Goal: Check status

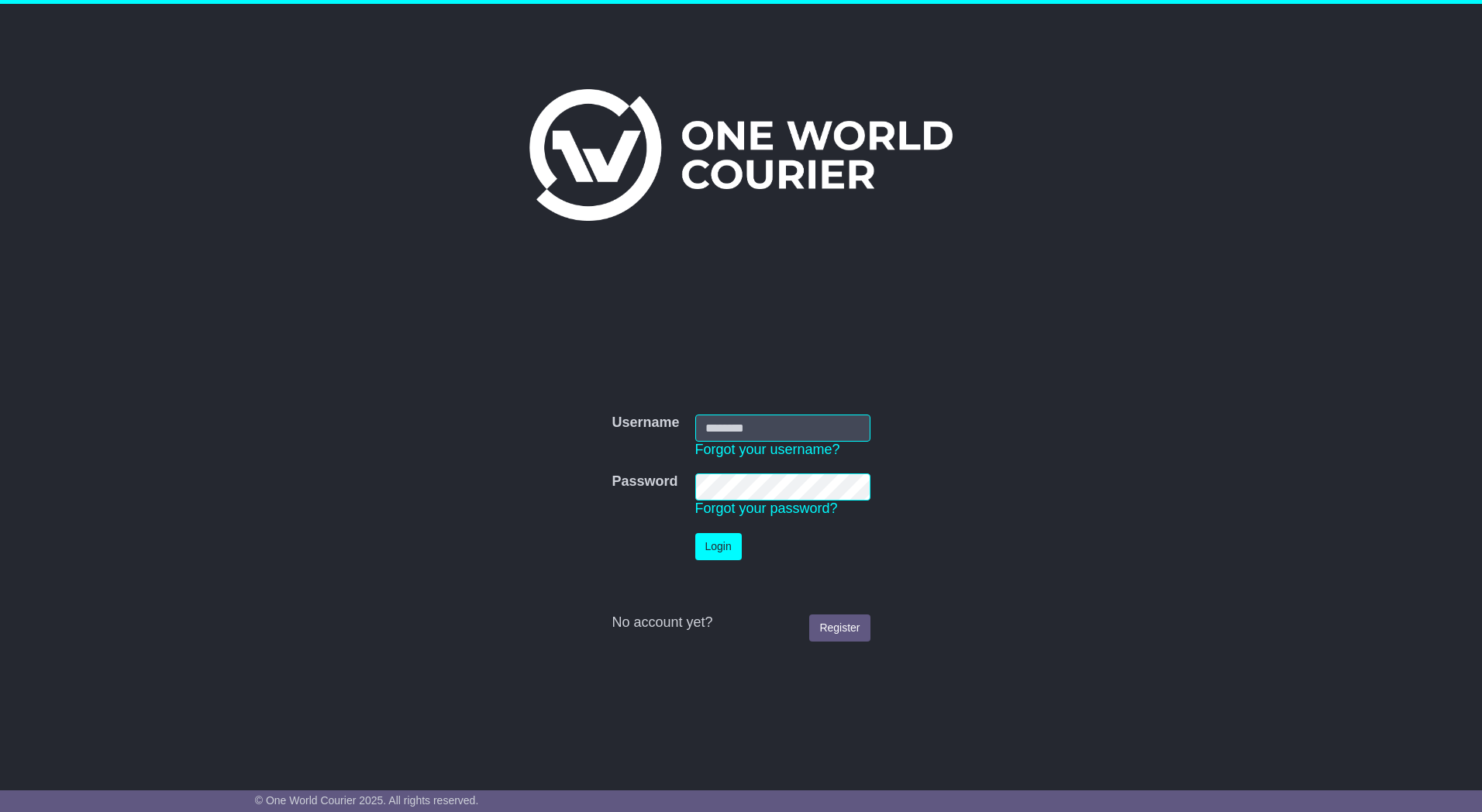
type input "*********"
click at [715, 556] on button "Login" at bounding box center [718, 547] width 47 height 27
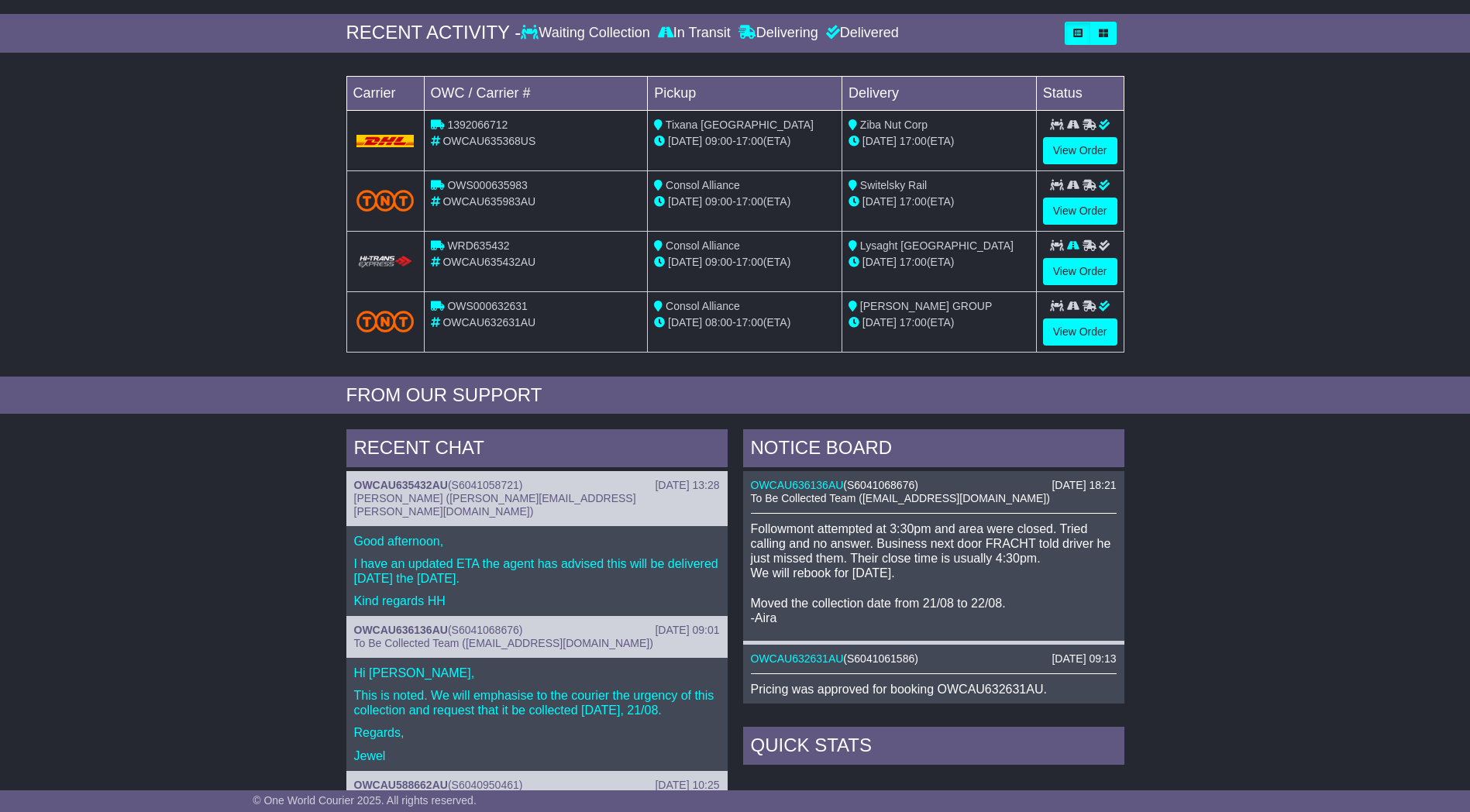
scroll to position [310, 0]
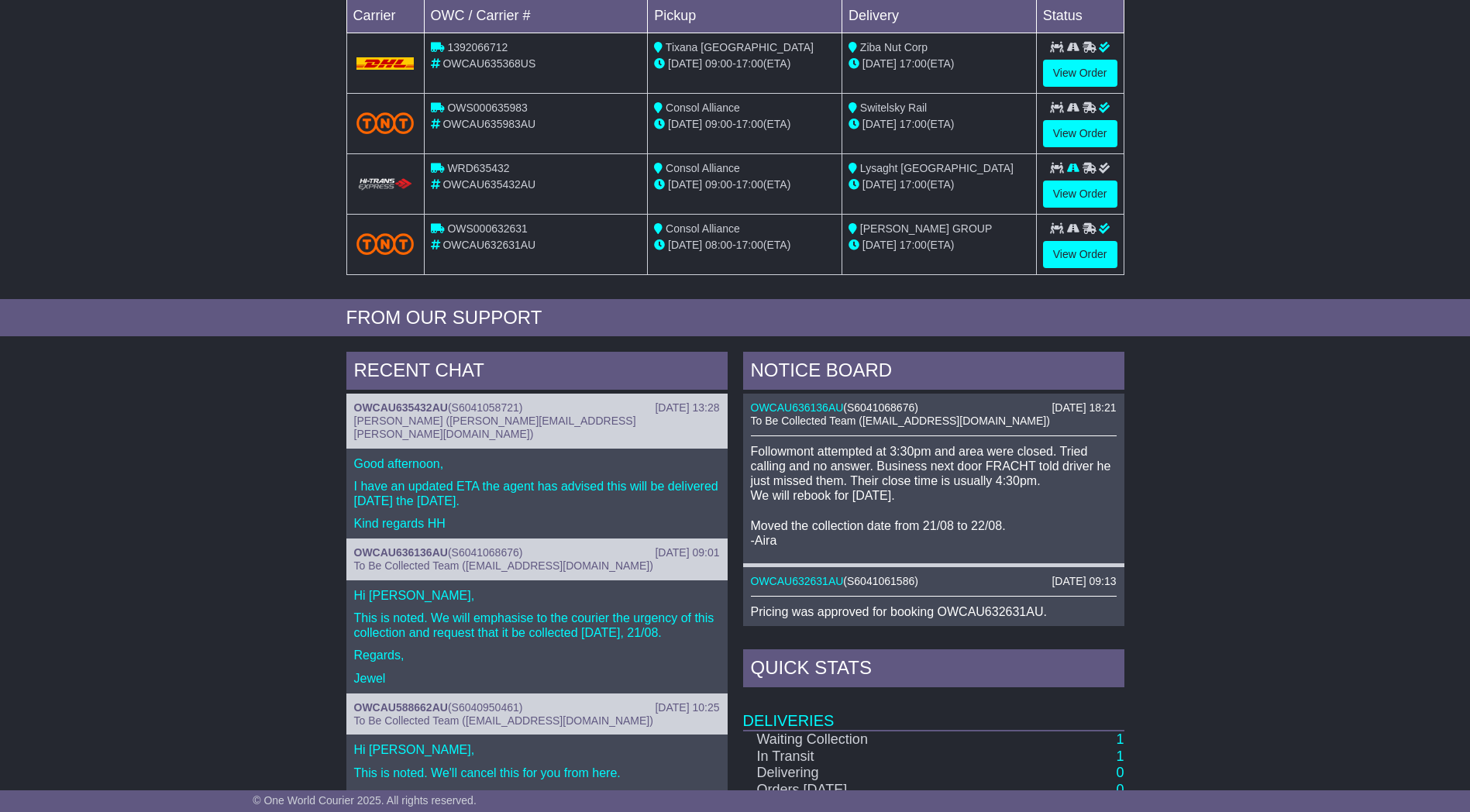
drag, startPoint x: 749, startPoint y: 448, endPoint x: 918, endPoint y: 502, distance: 177.4
click at [918, 502] on p "Followmont attempted at 3:30pm and area were closed. Tried calling and no answe…" at bounding box center [934, 496] width 366 height 104
click at [1257, 397] on div "RECENT CHAT 21 Aug 2025 13:28 OWCAU635432AU ( S6041058721 ) Holly Hade (holly.h…" at bounding box center [735, 678] width 1470 height 667
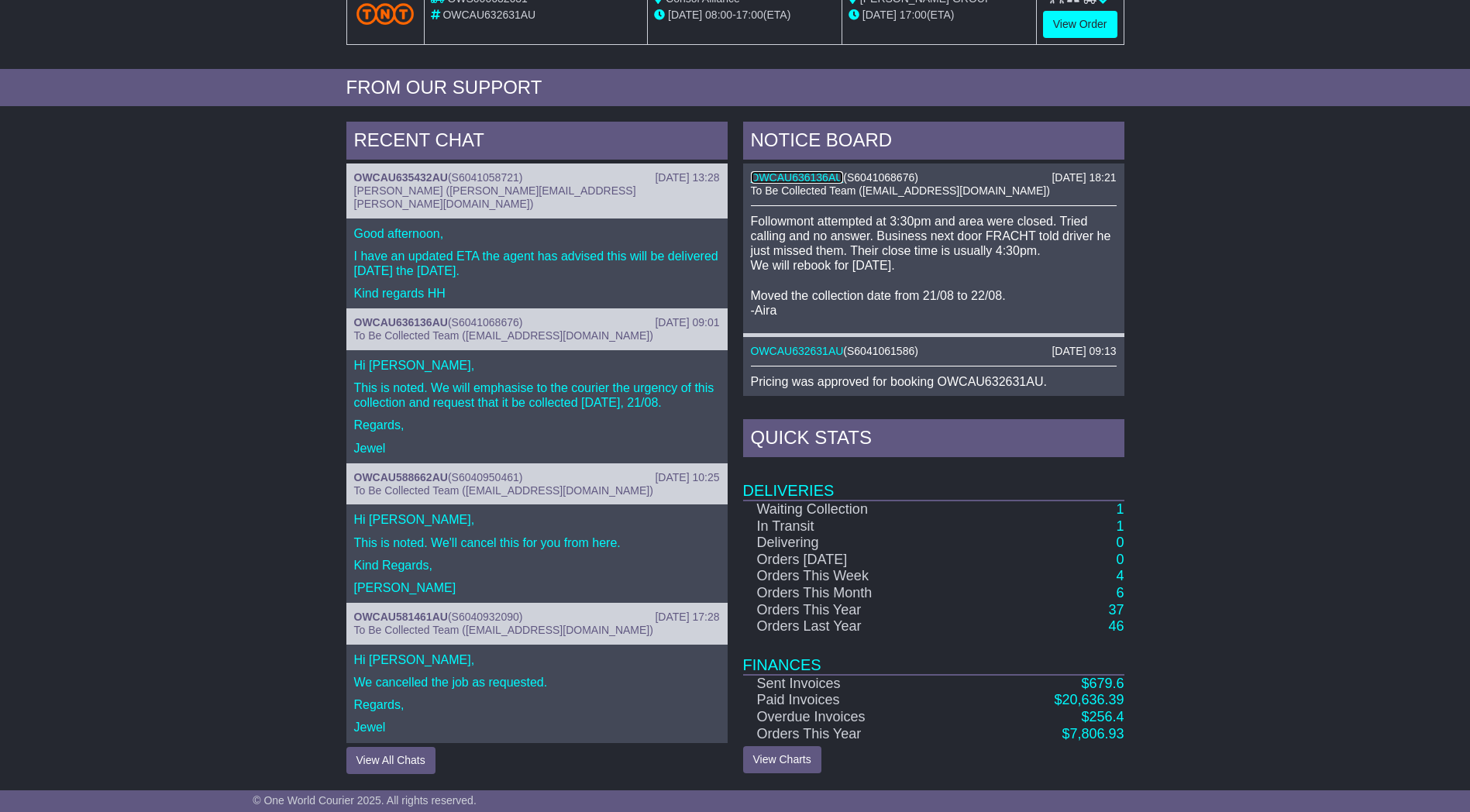
click at [832, 178] on link "OWCAU636136AU" at bounding box center [797, 178] width 93 height 13
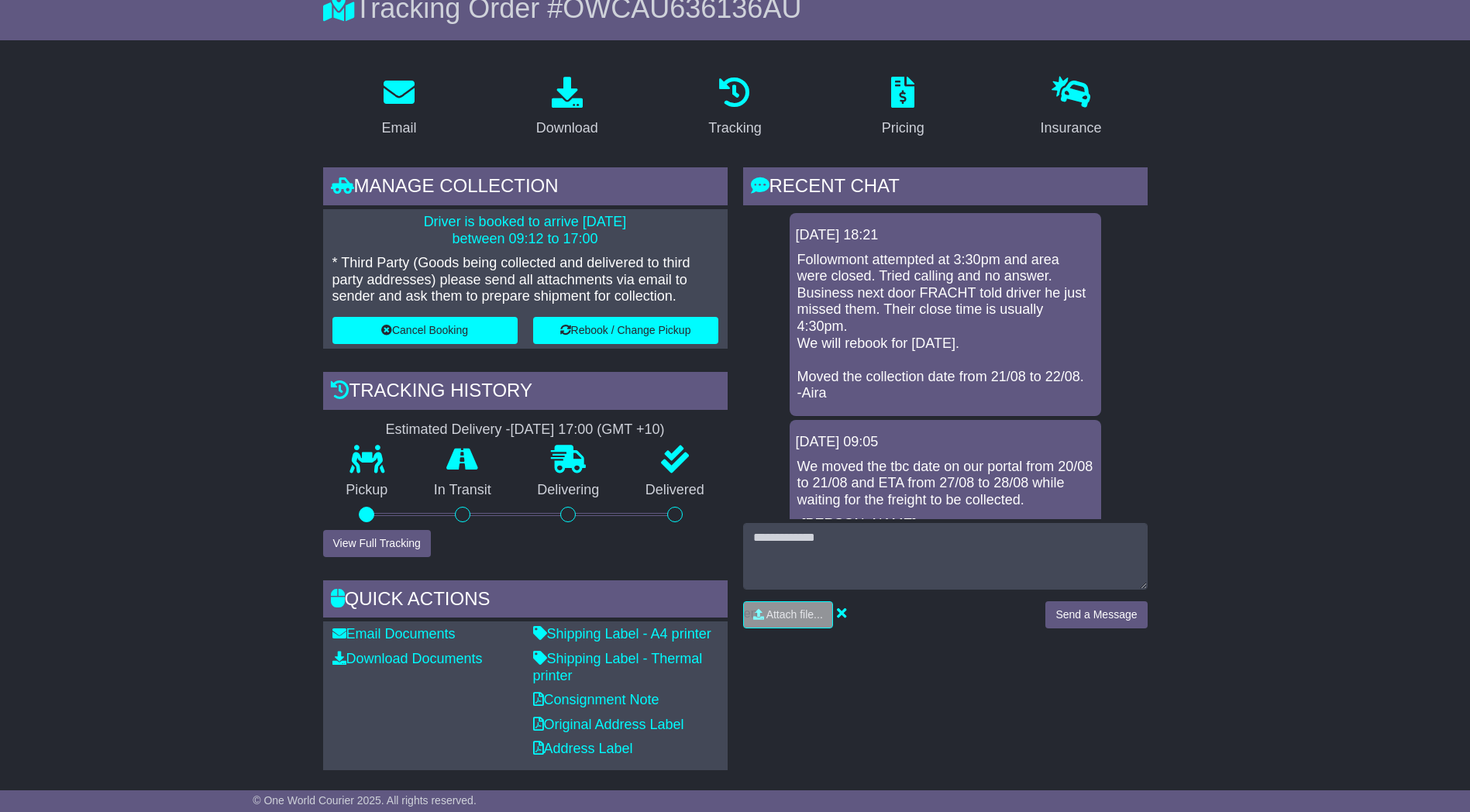
drag, startPoint x: 797, startPoint y: 258, endPoint x: 1056, endPoint y: 308, distance: 263.8
click at [1056, 308] on p "Followmont attempted at 3:30pm and area were closed. Tried calling and no answe…" at bounding box center [945, 326] width 296 height 151
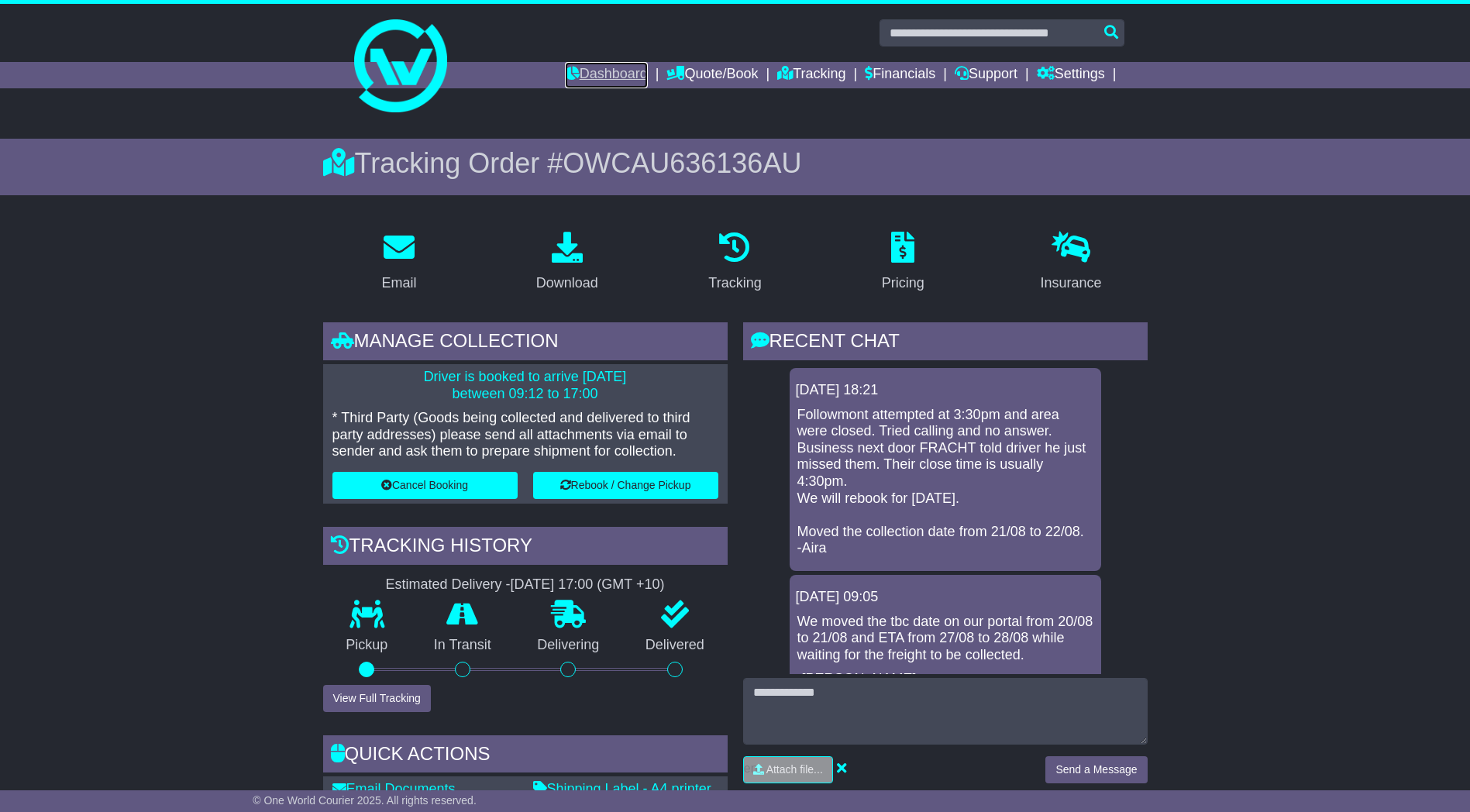
click at [599, 64] on link "Dashboard" at bounding box center [607, 75] width 83 height 26
